Goal: Task Accomplishment & Management: Manage account settings

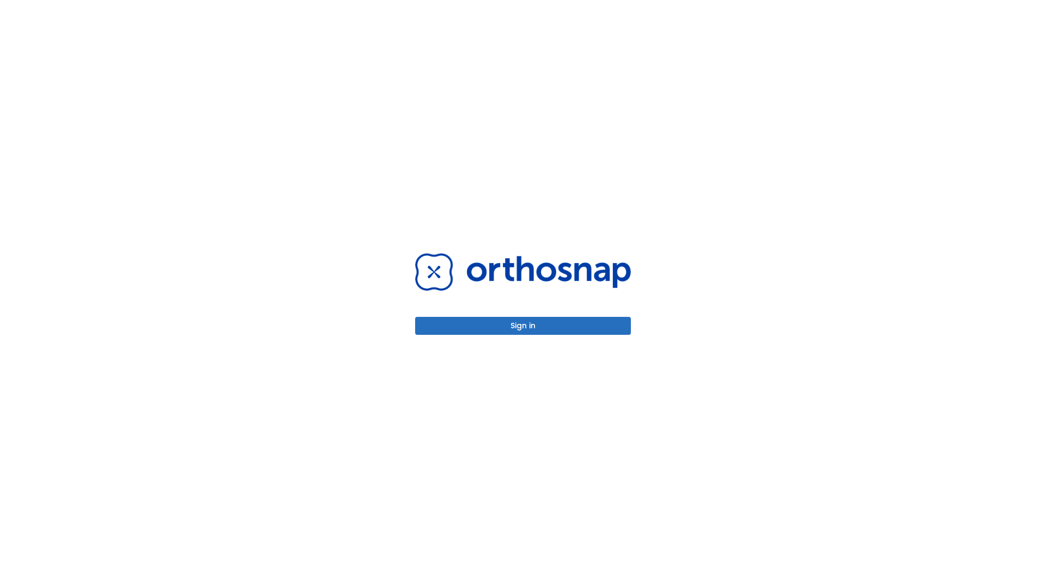
click at [523, 326] on button "Sign in" at bounding box center [523, 326] width 216 height 18
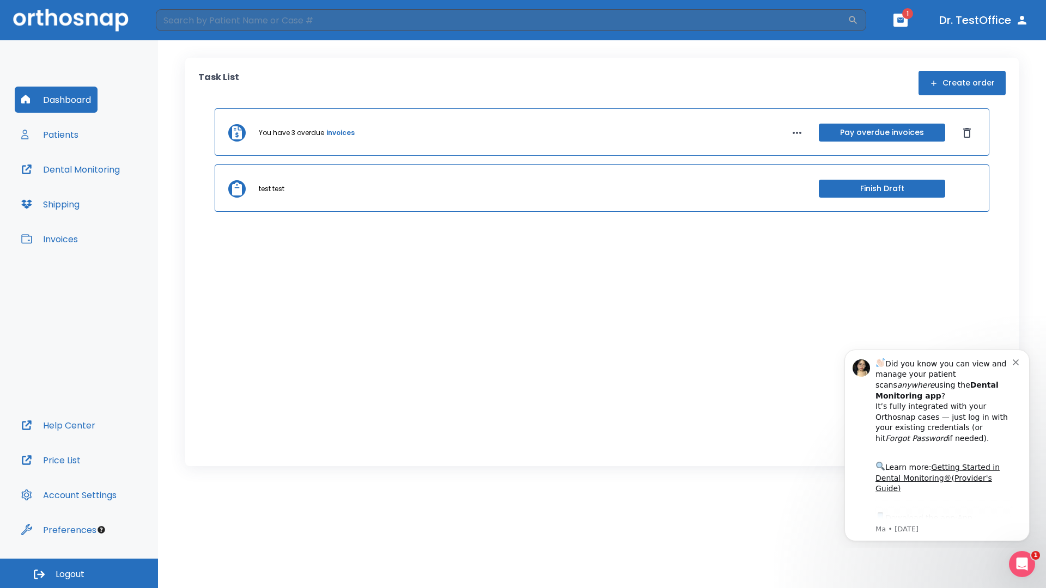
click at [79, 574] on span "Logout" at bounding box center [70, 575] width 29 height 12
